Goal: Transaction & Acquisition: Purchase product/service

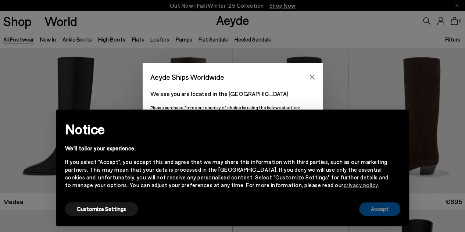
click at [383, 204] on button "Accept" at bounding box center [379, 209] width 41 height 14
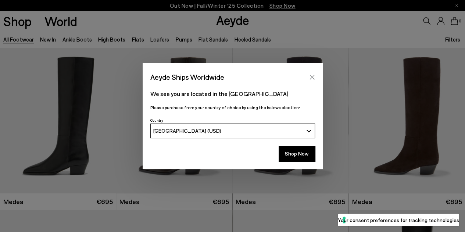
click at [309, 76] on icon "Close" at bounding box center [312, 77] width 6 height 6
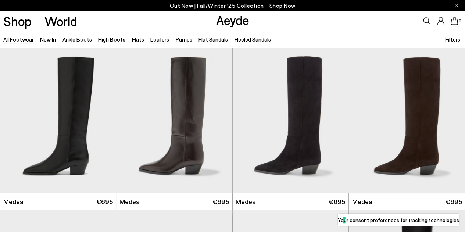
click at [150, 37] on link "Loafers" at bounding box center [159, 39] width 19 height 7
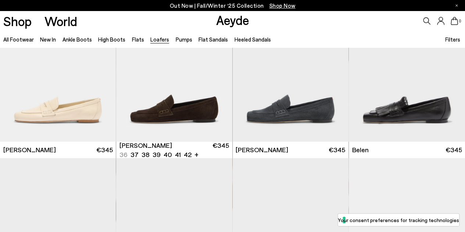
scroll to position [221, 0]
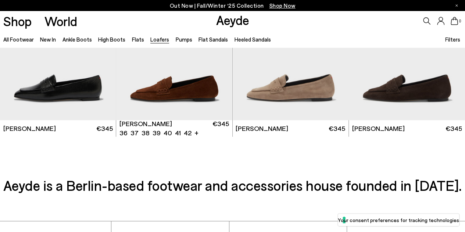
scroll to position [1176, 0]
